Goal: Information Seeking & Learning: Learn about a topic

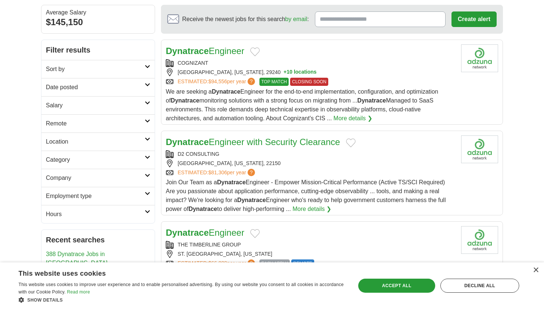
scroll to position [71, 0]
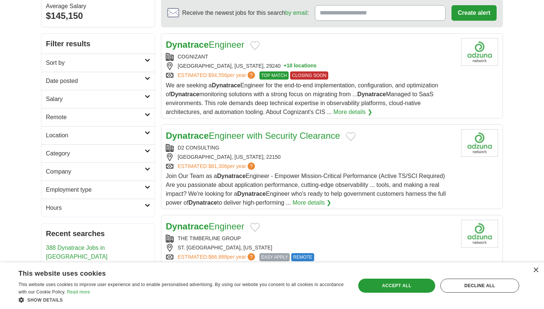
click at [287, 160] on div "SPRINGFIELD, VIRGINIA, 22150" at bounding box center [311, 157] width 290 height 8
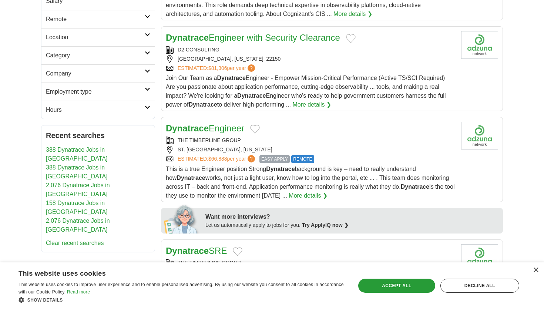
scroll to position [0, 0]
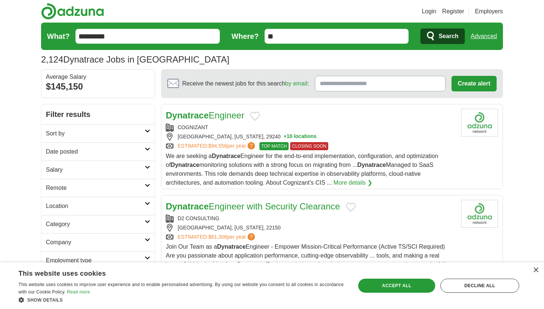
click at [109, 152] on h2 "Date posted" at bounding box center [95, 151] width 99 height 9
click at [66, 181] on link "Last 3 days" at bounding box center [98, 179] width 104 height 9
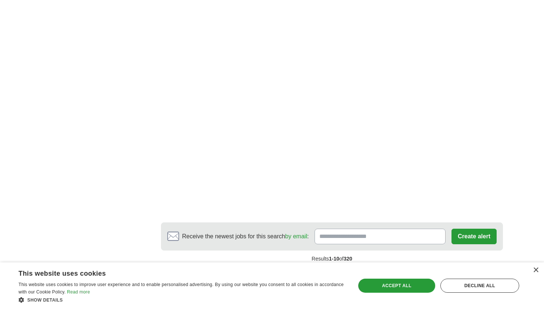
scroll to position [1176, 0]
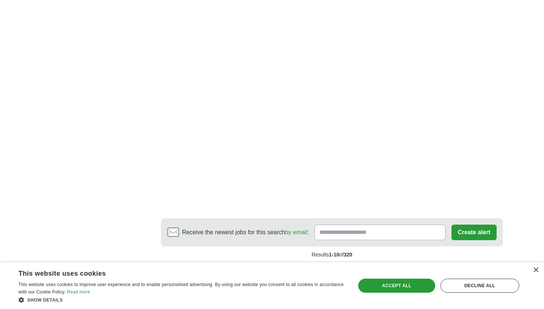
click at [258, 263] on link "2" at bounding box center [252, 271] width 13 height 16
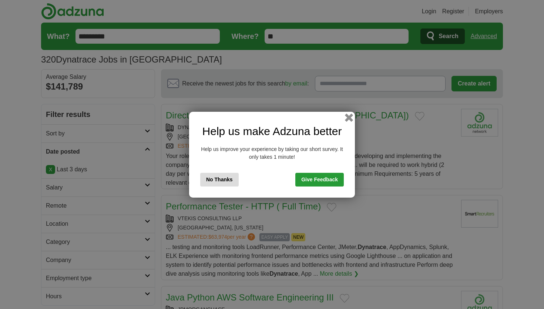
click at [348, 119] on button "button" at bounding box center [349, 117] width 8 height 8
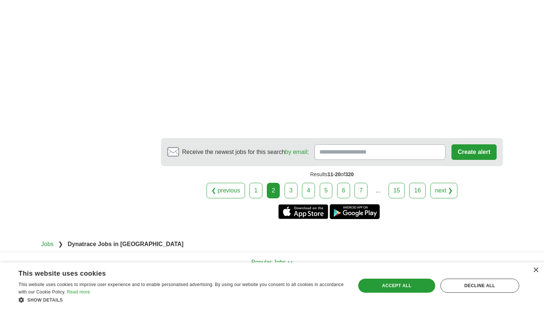
scroll to position [1305, 0]
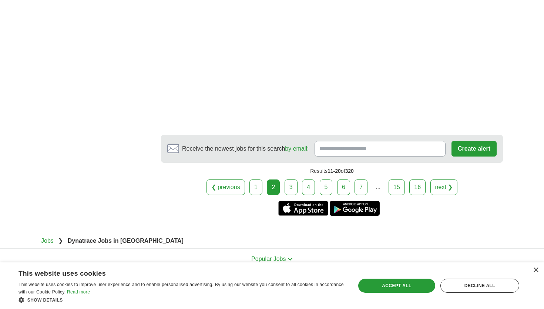
click at [293, 180] on link "3" at bounding box center [291, 188] width 13 height 16
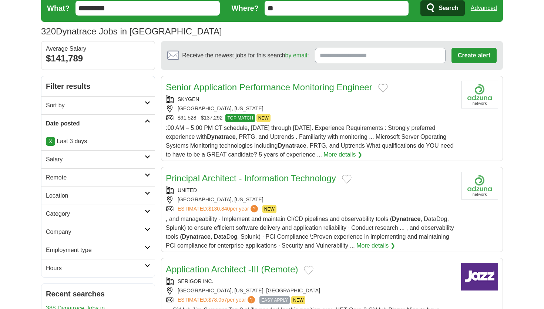
scroll to position [30, 0]
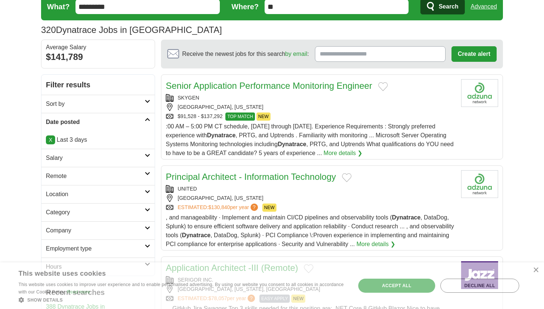
click at [339, 110] on div "[GEOGRAPHIC_DATA], [US_STATE]" at bounding box center [311, 107] width 290 height 8
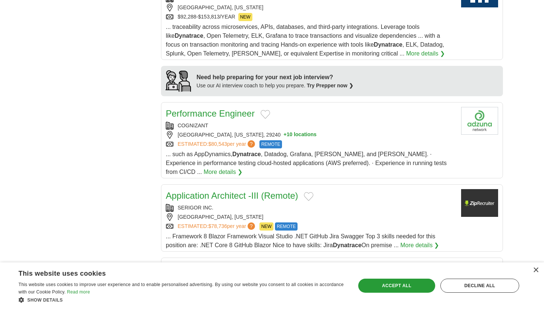
scroll to position [604, 0]
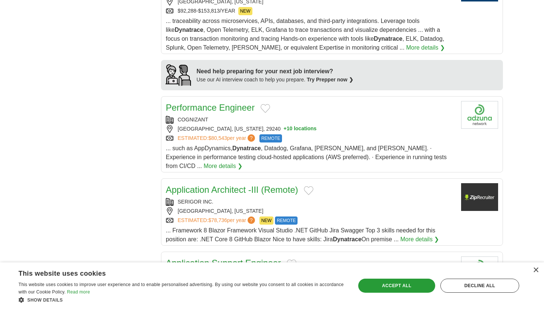
click at [320, 121] on div "COGNIZANT" at bounding box center [311, 120] width 290 height 8
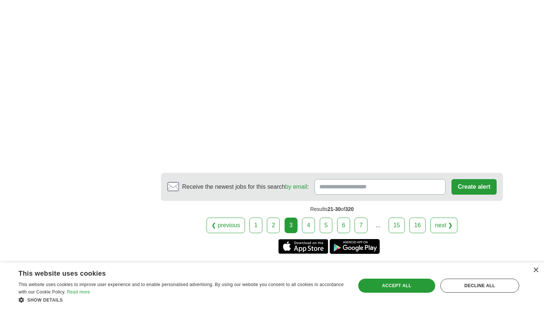
scroll to position [1283, 0]
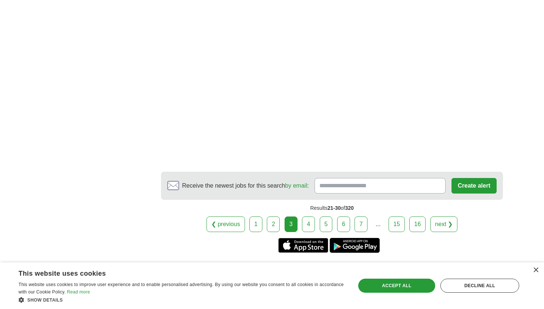
click at [309, 219] on link "4" at bounding box center [308, 225] width 13 height 16
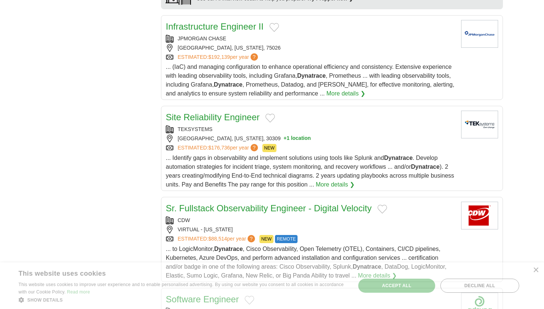
scroll to position [641, 0]
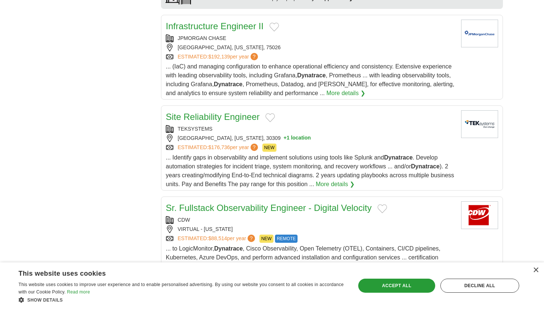
click at [312, 126] on div "TEKSYSTEMS" at bounding box center [311, 129] width 290 height 8
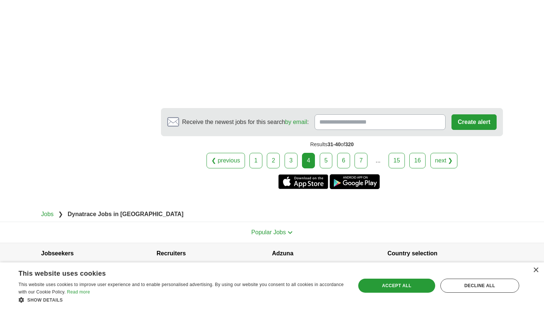
scroll to position [1246, 0]
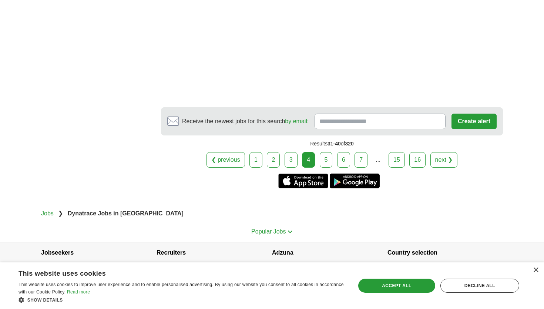
click at [326, 152] on link "5" at bounding box center [326, 160] width 13 height 16
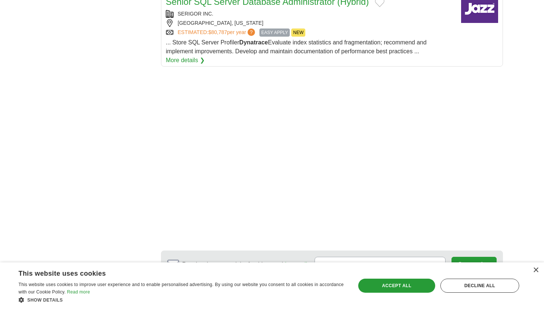
scroll to position [1038, 0]
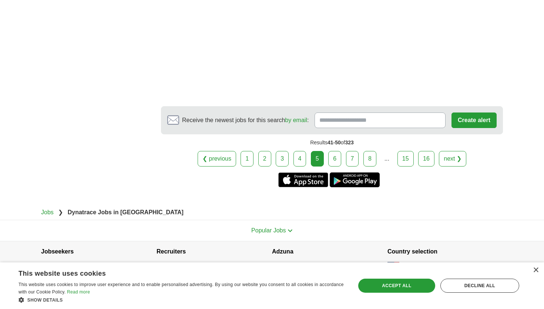
click at [339, 151] on link "6" at bounding box center [334, 159] width 13 height 16
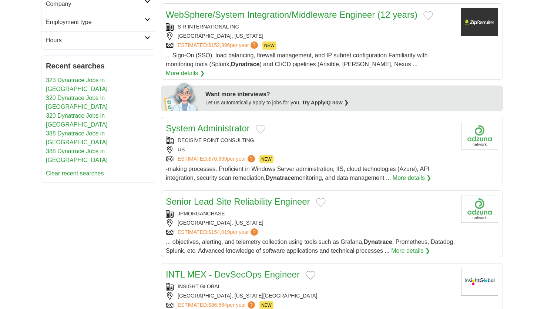
scroll to position [258, 0]
